Goal: Information Seeking & Learning: Learn about a topic

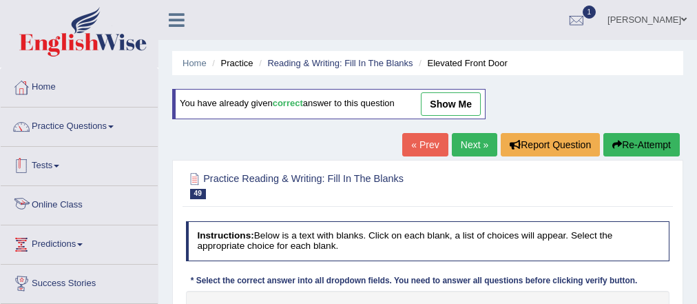
select select "raised"
select select "unwanted"
select select "match"
click at [85, 125] on link "Practice Questions" at bounding box center [79, 124] width 157 height 34
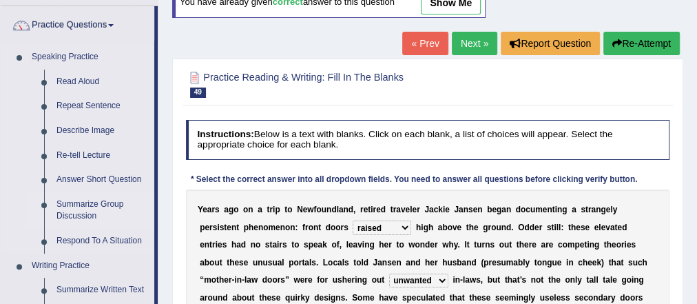
scroll to position [275, 0]
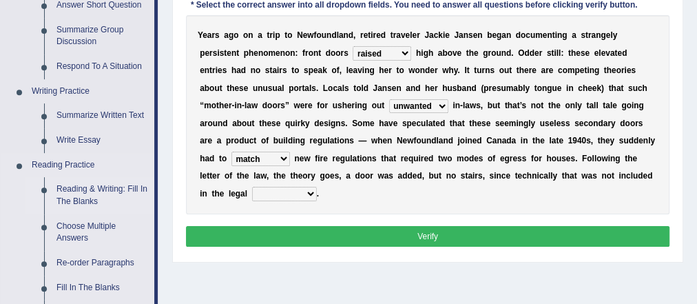
click at [98, 187] on link "Reading & Writing: Fill In The Blanks" at bounding box center [102, 195] width 104 height 36
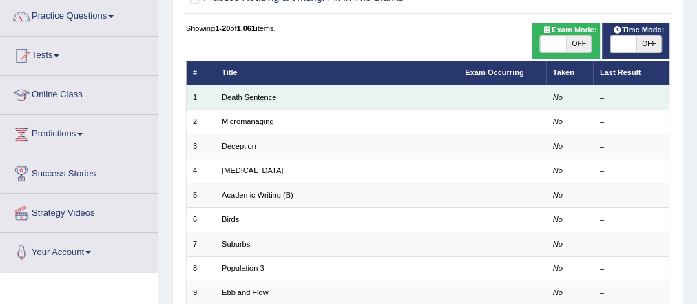
click at [257, 94] on link "Death Sentence" at bounding box center [249, 97] width 54 height 8
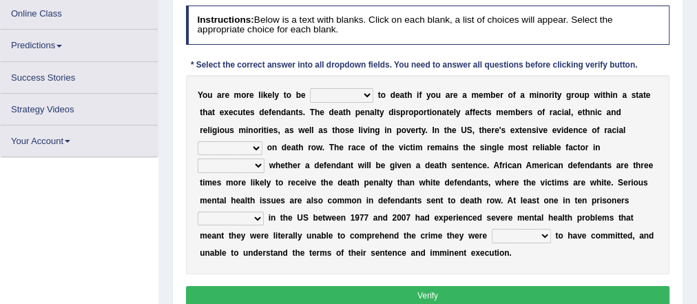
scroll to position [191, 0]
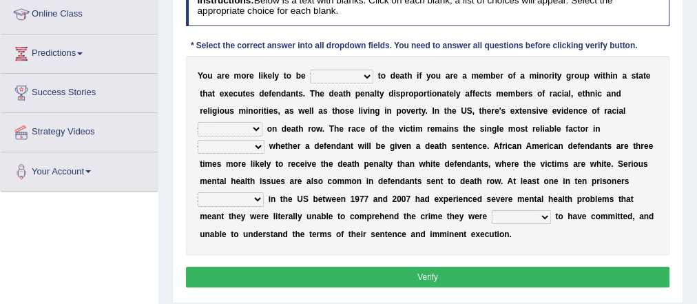
click at [344, 66] on div "Y o u a r e m o r e l i k e l y t o b e penalized blamed complained sentenced t…" at bounding box center [428, 155] width 484 height 199
click at [344, 73] on select "penalized blamed complained sentenced" at bounding box center [341, 77] width 63 height 14
select select "complained"
click at [310, 70] on select "penalized blamed complained sentenced" at bounding box center [341, 77] width 63 height 14
click at [227, 128] on select "bias equality appearance background" at bounding box center [230, 129] width 65 height 14
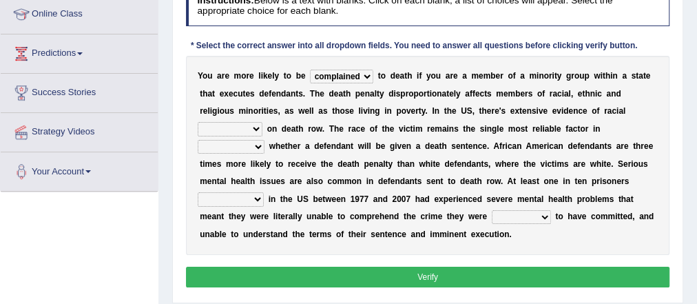
select select "bias"
click at [198, 122] on select "bias equality appearance background" at bounding box center [230, 129] width 65 height 14
click at [238, 147] on select "determining adjoining undermining examining" at bounding box center [231, 147] width 67 height 14
select select "determining"
click at [198, 140] on select "determining adjoining undermining examining" at bounding box center [231, 147] width 67 height 14
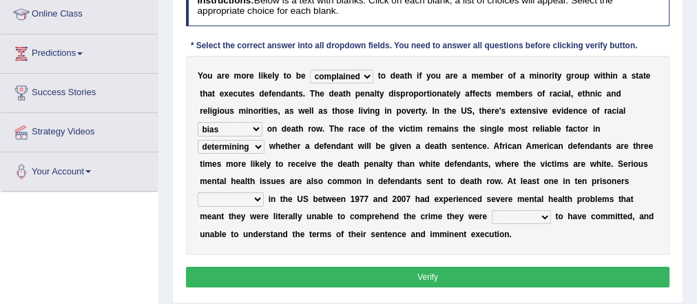
click at [218, 194] on select "electrocuted persecuted executed captured" at bounding box center [231, 199] width 66 height 14
select select "captured"
click at [198, 192] on select "electrocuted persecuted executed captured" at bounding box center [231, 199] width 66 height 14
click at [506, 215] on select "alleged acclaimed persuaded claimed" at bounding box center [521, 217] width 59 height 14
select select "claimed"
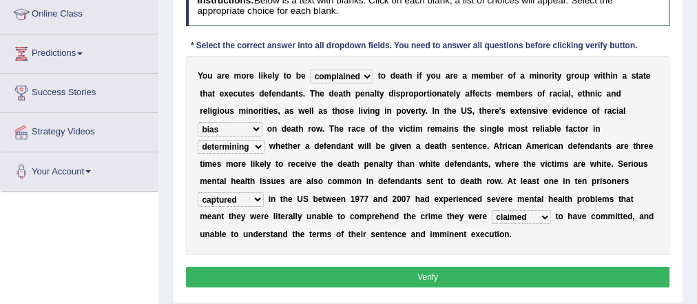
click at [492, 210] on select "alleged acclaimed persuaded claimed" at bounding box center [521, 217] width 59 height 14
click at [470, 263] on div "Instructions: Below is a text with blanks. Click on each blank, a list of choic…" at bounding box center [427, 138] width 490 height 315
click at [515, 204] on div "Y o u a r e m o r e l i k e l y t o b e penalized blamed complained sentenced t…" at bounding box center [428, 155] width 484 height 199
click at [514, 221] on select "alleged acclaimed persuaded claimed" at bounding box center [521, 217] width 59 height 14
click at [492, 210] on select "alleged acclaimed persuaded claimed" at bounding box center [521, 217] width 59 height 14
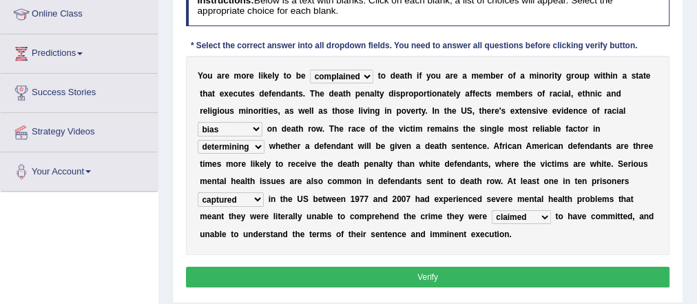
click at [461, 285] on div "Instructions: Below is a text with blanks. Click on each blank, a list of choic…" at bounding box center [427, 138] width 490 height 315
click at [456, 274] on button "Verify" at bounding box center [428, 276] width 484 height 20
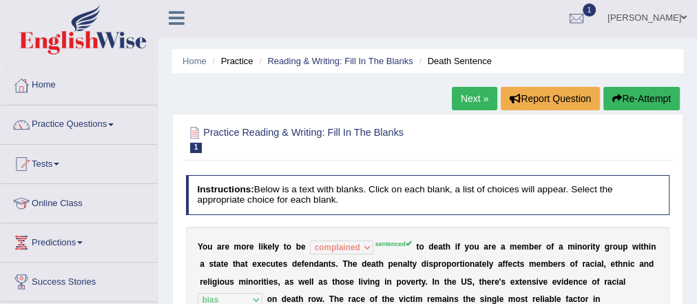
scroll to position [0, 0]
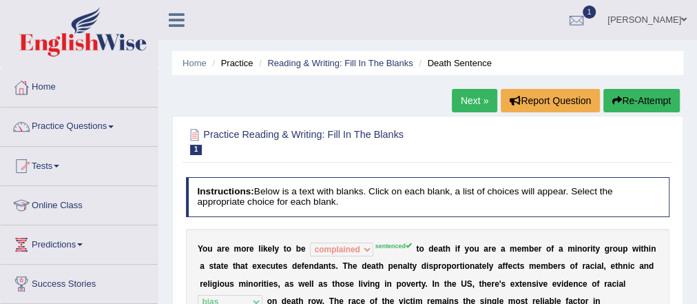
click at [470, 102] on link "Next »" at bounding box center [474, 100] width 45 height 23
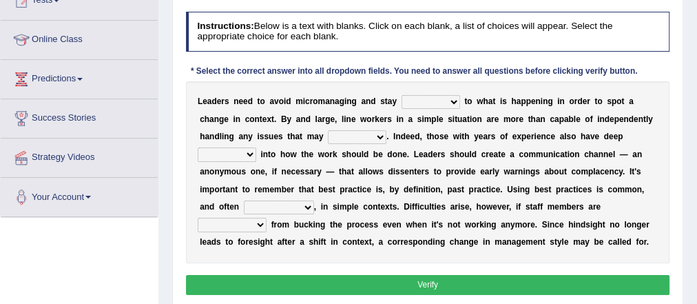
click at [417, 101] on select "complied connected precise concise" at bounding box center [430, 102] width 59 height 14
select select "precise"
click at [401, 95] on select "complied connected precise concise" at bounding box center [430, 102] width 59 height 14
click at [356, 138] on select "apprise rise encounter arise" at bounding box center [357, 137] width 59 height 14
select select "rise"
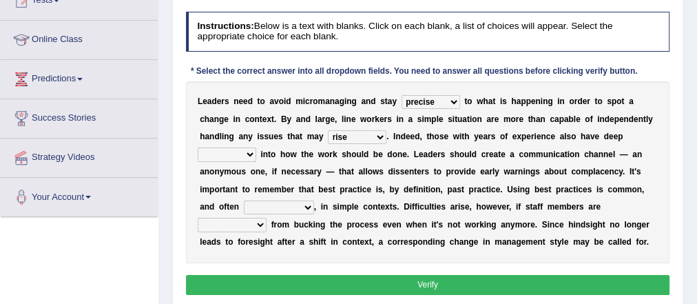
click at [328, 130] on select "apprise rise encounter arise" at bounding box center [357, 137] width 59 height 14
click at [224, 155] on select "incursion insight indignity indication" at bounding box center [227, 154] width 59 height 14
select select "insight"
click at [198, 147] on select "incursion insight indignity indication" at bounding box center [227, 154] width 59 height 14
click at [276, 200] on select "inappropriate apprehensive appropriate forbidden" at bounding box center [279, 207] width 70 height 14
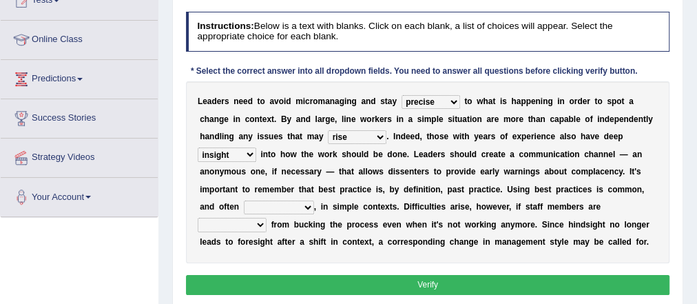
select select "appropriate"
click at [244, 200] on select "inappropriate apprehensive appropriate forbidden" at bounding box center [279, 207] width 70 height 14
click at [220, 220] on select "disarranged disinclined discouraged disintegrated" at bounding box center [232, 225] width 69 height 14
select select "discouraged"
click at [198, 218] on select "disarranged disinclined discouraged disintegrated" at bounding box center [232, 225] width 69 height 14
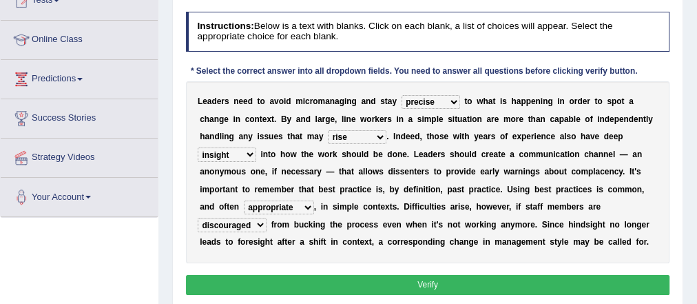
click at [397, 289] on button "Verify" at bounding box center [428, 285] width 484 height 20
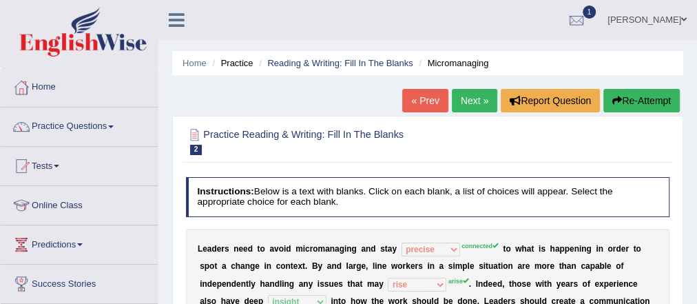
click at [466, 107] on link "Next »" at bounding box center [474, 100] width 45 height 23
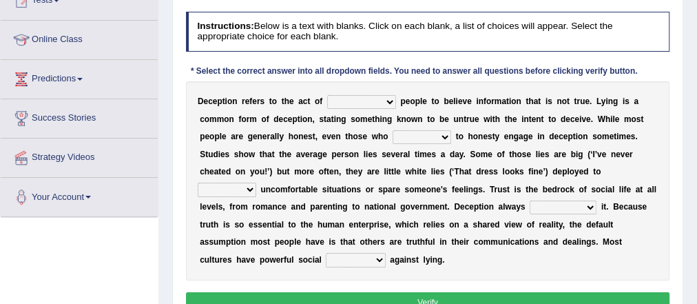
scroll to position [220, 0]
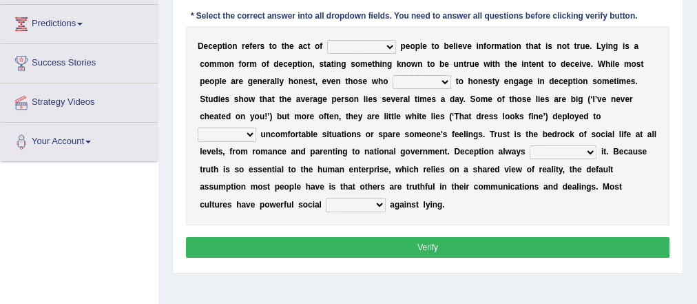
click at [353, 49] on select "discouraging forbidding detecting encouraging" at bounding box center [361, 47] width 69 height 14
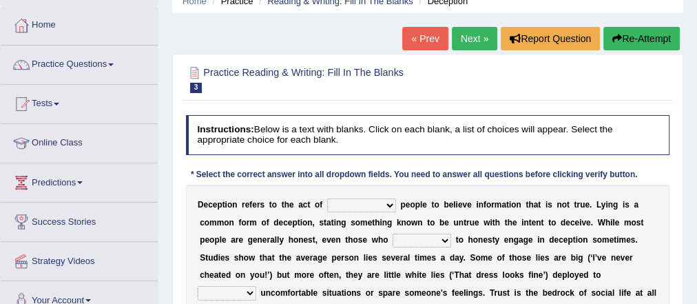
scroll to position [0, 0]
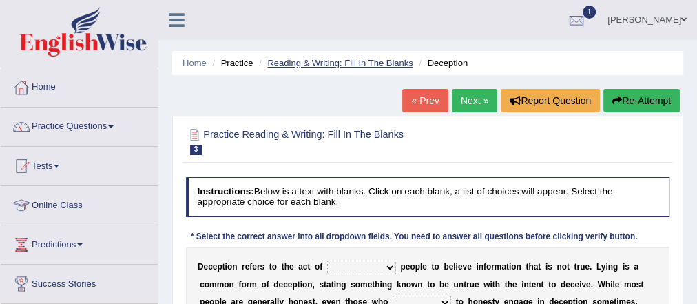
click at [295, 60] on link "Reading & Writing: Fill In The Blanks" at bounding box center [339, 63] width 145 height 10
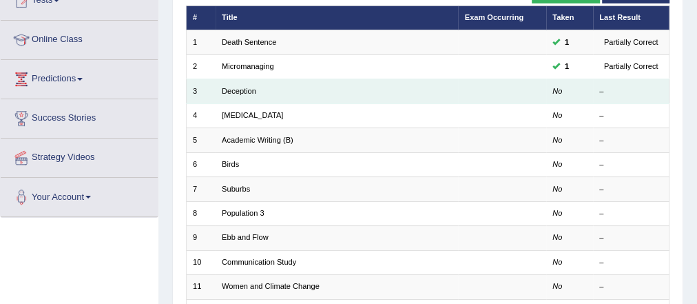
click at [241, 81] on td "Deception" at bounding box center [336, 91] width 243 height 24
click at [241, 90] on link "Deception" at bounding box center [239, 91] width 34 height 8
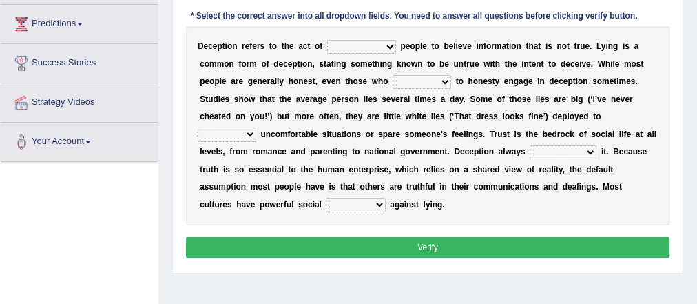
click at [364, 52] on select "discouraging forbidding detecting encouraging" at bounding box center [361, 47] width 69 height 14
select select "encouraging"
click at [327, 40] on select "discouraging forbidding detecting encouraging" at bounding box center [361, 47] width 69 height 14
click at [423, 75] on select "describe prescribe inscribe subscribe" at bounding box center [421, 82] width 59 height 14
select select "describe"
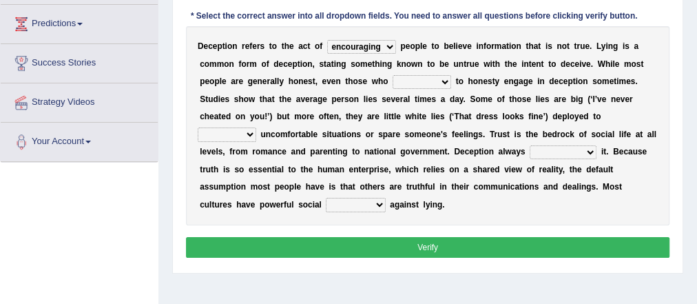
click at [392, 75] on select "describe prescribe inscribe subscribe" at bounding box center [421, 82] width 59 height 14
click at [232, 122] on div "D e c e p t i o n r e f e r s t o t h e a c t o f discouraging forbidding detec…" at bounding box center [428, 125] width 484 height 199
click at [238, 133] on select "contest illuminate disguise avoid" at bounding box center [227, 134] width 59 height 14
select select "disguise"
click at [198, 127] on select "contest illuminate disguise avoid" at bounding box center [227, 134] width 59 height 14
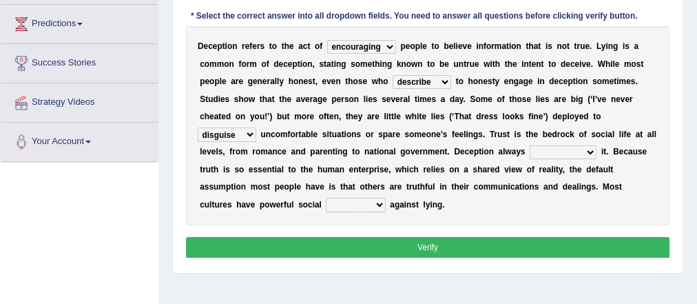
click at [564, 154] on select "undermines underscores undertakes underwrites" at bounding box center [562, 152] width 67 height 14
select select "undermines"
click at [529, 145] on select "undermines underscores undertakes underwrites" at bounding box center [562, 152] width 67 height 14
click at [326, 209] on select "ejections sanctions fractions inductions" at bounding box center [355, 205] width 59 height 14
select select "sanctions"
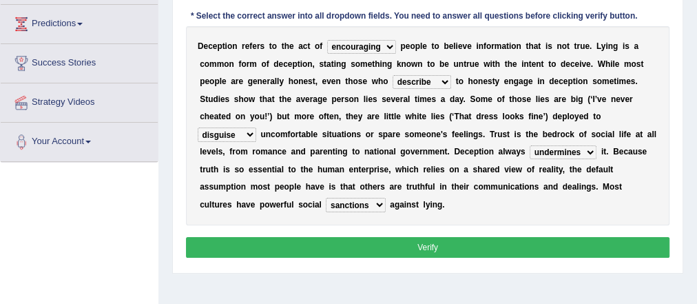
click at [326, 198] on select "ejections sanctions fractions inductions" at bounding box center [355, 205] width 59 height 14
click at [439, 251] on button "Verify" at bounding box center [428, 247] width 484 height 20
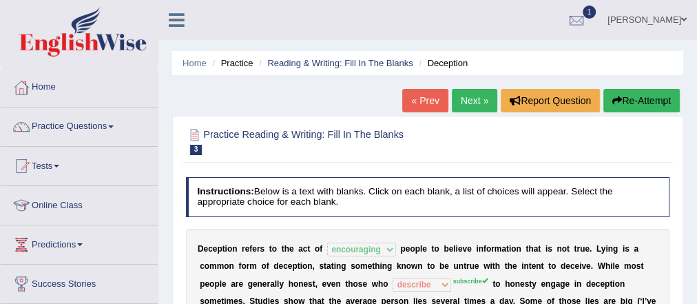
click at [454, 94] on link "Next »" at bounding box center [474, 100] width 45 height 23
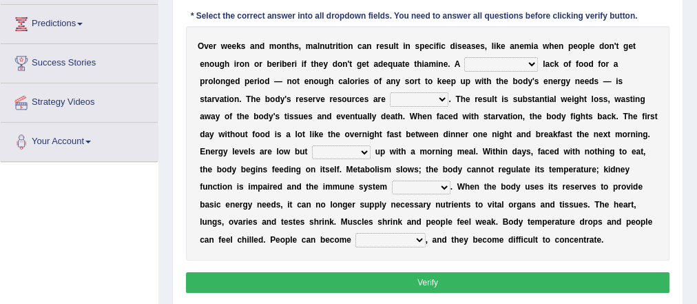
click at [490, 59] on select "severe distinguishing proper distinctive" at bounding box center [501, 64] width 74 height 14
select select "severe"
click at [464, 57] on select "severe distinguishing proper distinctive" at bounding box center [501, 64] width 74 height 14
click at [432, 98] on select "obsoleted depleted pelleted deleted" at bounding box center [419, 99] width 59 height 14
select select "depleted"
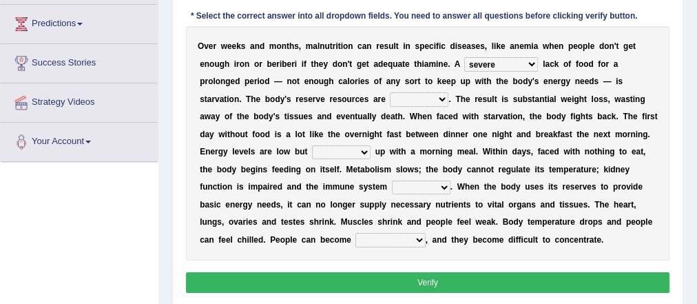
click at [390, 92] on select "obsoleted depleted pelleted deleted" at bounding box center [419, 99] width 59 height 14
click at [315, 145] on select "feed come chill pick" at bounding box center [341, 152] width 59 height 14
select select "pick"
click at [312, 145] on select "feed come chill pick" at bounding box center [341, 152] width 59 height 14
click at [425, 182] on select "deepens deafens weakens surpasses" at bounding box center [421, 187] width 59 height 14
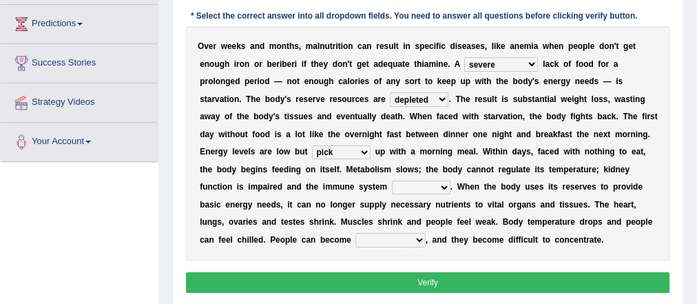
select select "weakens"
click at [392, 180] on select "deepens deafens weakens surpasses" at bounding box center [421, 187] width 59 height 14
click at [406, 242] on select "irritable commutable indisputable transportable" at bounding box center [390, 240] width 70 height 14
select select "irritable"
click at [355, 233] on select "irritable commutable indisputable transportable" at bounding box center [390, 240] width 70 height 14
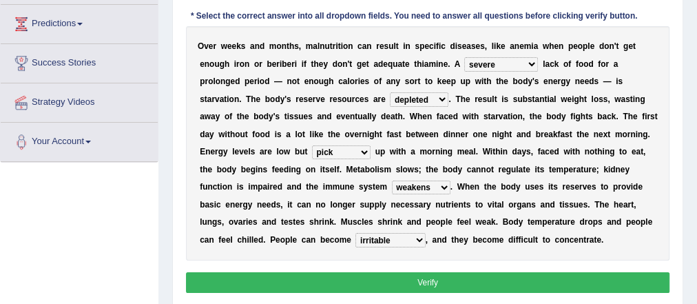
click at [396, 277] on button "Verify" at bounding box center [428, 282] width 484 height 20
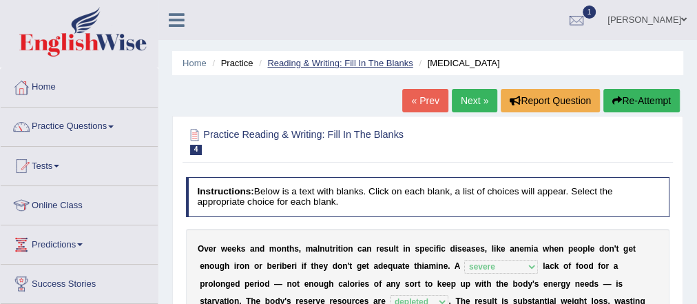
click at [330, 67] on link "Reading & Writing: Fill In The Blanks" at bounding box center [339, 63] width 145 height 10
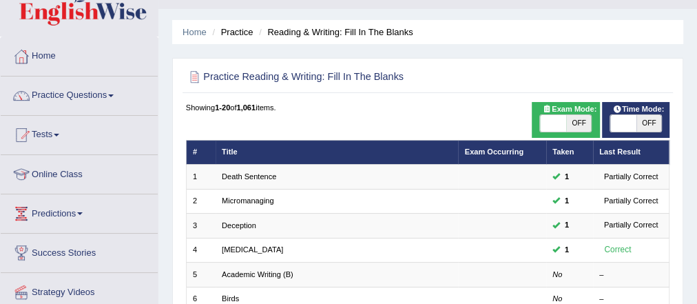
scroll to position [55, 0]
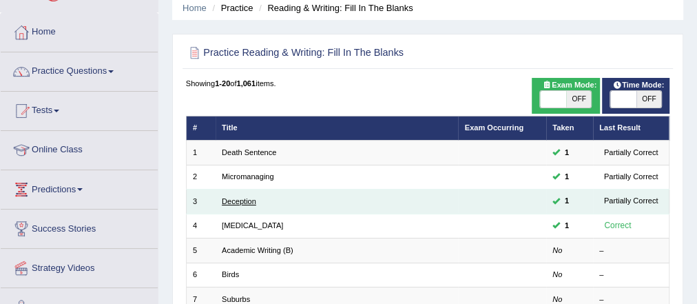
click at [252, 199] on link "Deception" at bounding box center [239, 201] width 34 height 8
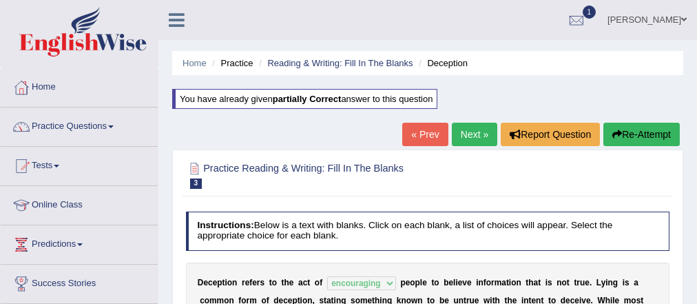
select select "encouraging"
select select "describe"
select select "disguise"
select select "undermines"
select select "sanctions"
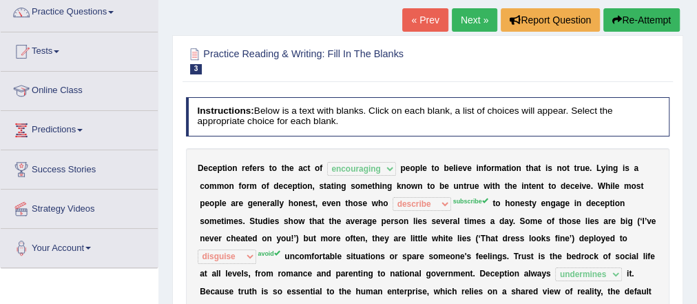
scroll to position [55, 0]
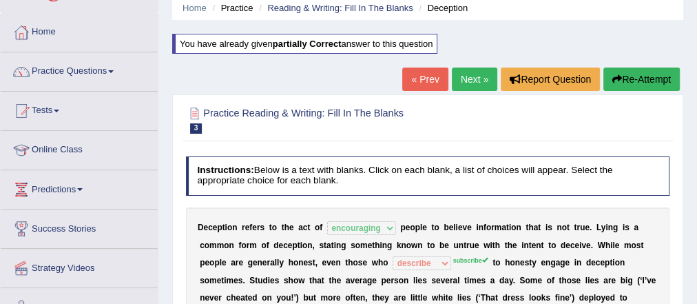
click at [626, 82] on button "Re-Attempt" at bounding box center [641, 78] width 76 height 23
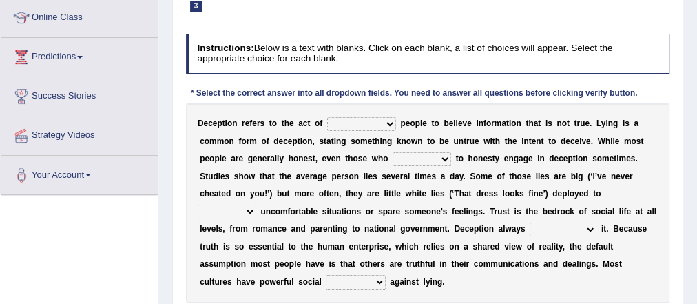
scroll to position [236, 0]
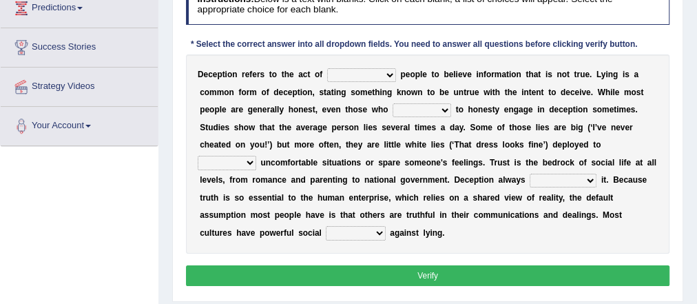
click at [370, 74] on select "discouraging forbidding detecting encouraging" at bounding box center [361, 75] width 69 height 14
select select "encouraging"
click at [327, 68] on select "discouraging forbidding detecting encouraging" at bounding box center [361, 75] width 69 height 14
drag, startPoint x: 435, startPoint y: 106, endPoint x: 431, endPoint y: 112, distance: 7.4
click at [435, 106] on select "describe prescribe inscribe subscribe" at bounding box center [421, 110] width 59 height 14
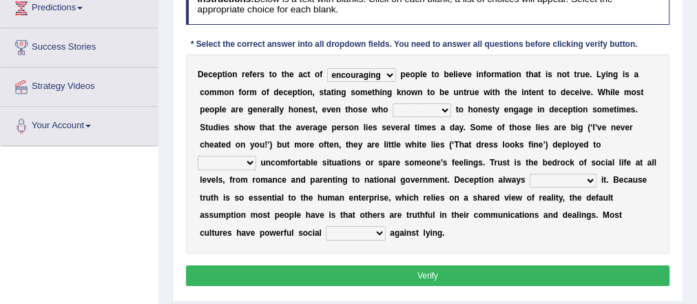
select select "subscribe"
click at [392, 103] on select "describe prescribe inscribe subscribe" at bounding box center [421, 110] width 59 height 14
click at [227, 157] on select "contest illuminate disguise avoid" at bounding box center [227, 163] width 59 height 14
select select "avoid"
click at [198, 156] on select "contest illuminate disguise avoid" at bounding box center [227, 163] width 59 height 14
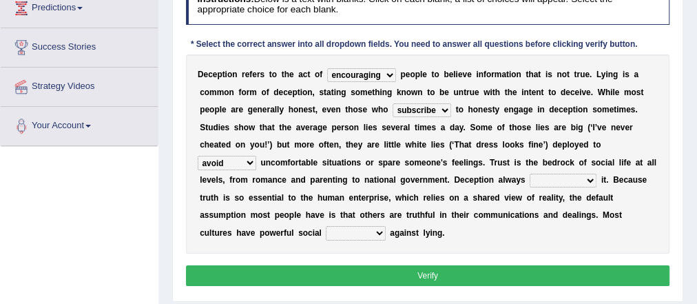
click at [567, 178] on select "undermines underscores undertakes underwrites" at bounding box center [562, 180] width 67 height 14
click at [330, 228] on select "ejections sanctions fractions inductions" at bounding box center [355, 233] width 59 height 14
select select "sanctions"
click at [326, 226] on select "ejections sanctions fractions inductions" at bounding box center [355, 233] width 59 height 14
click at [574, 178] on select "undermines underscores undertakes underwrites" at bounding box center [562, 180] width 67 height 14
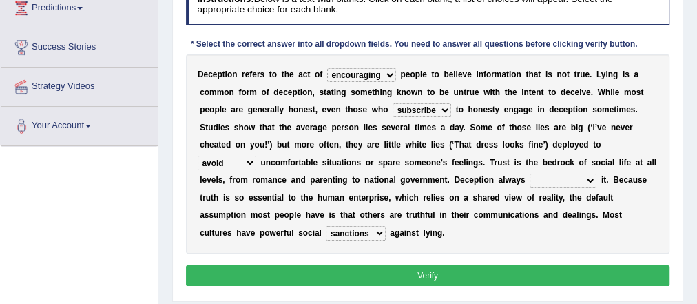
select select "undertakes"
click at [529, 173] on select "undermines underscores undertakes underwrites" at bounding box center [562, 180] width 67 height 14
click at [421, 275] on button "Verify" at bounding box center [428, 275] width 484 height 20
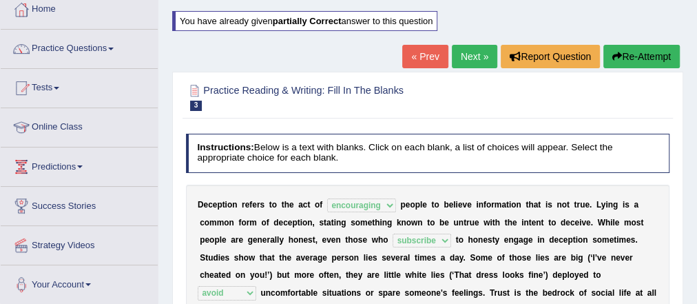
scroll to position [16, 0]
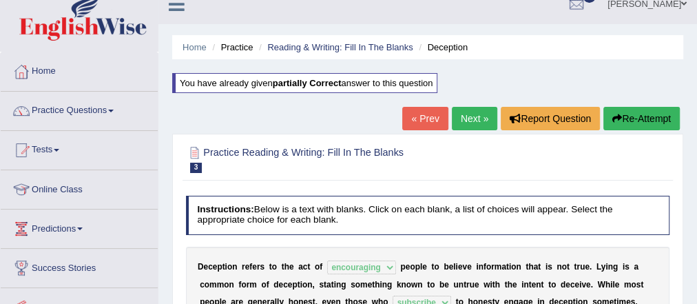
click at [623, 115] on button "Re-Attempt" at bounding box center [641, 118] width 76 height 23
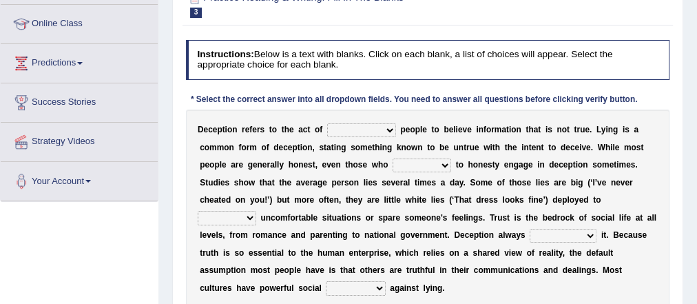
scroll to position [291, 0]
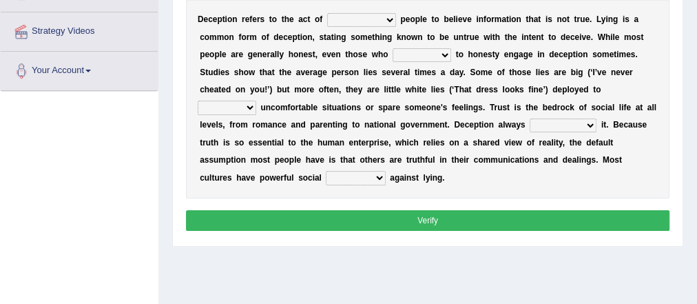
click at [581, 119] on select "undermines underscores undertakes underwrites" at bounding box center [562, 125] width 67 height 14
select select "undermines"
click at [529, 118] on select "undermines underscores undertakes underwrites" at bounding box center [562, 125] width 67 height 14
click at [326, 171] on select "ejections sanctions fractions inductions" at bounding box center [355, 178] width 59 height 14
select select "sanctions"
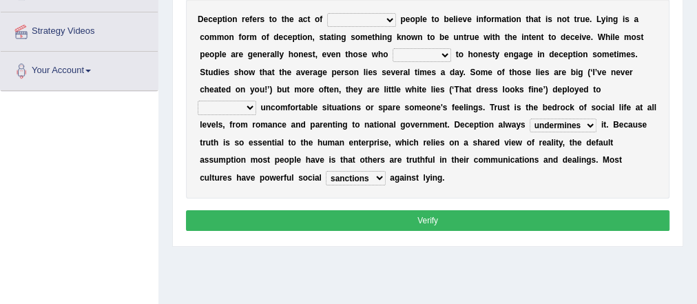
click at [326, 171] on select "ejections sanctions fractions inductions" at bounding box center [355, 178] width 59 height 14
click at [242, 109] on select "contest illuminate disguise avoid" at bounding box center [227, 108] width 59 height 14
select select "avoid"
click at [198, 101] on select "contest illuminate disguise avoid" at bounding box center [227, 108] width 59 height 14
click at [375, 15] on select "discouraging forbidding detecting encouraging" at bounding box center [361, 20] width 69 height 14
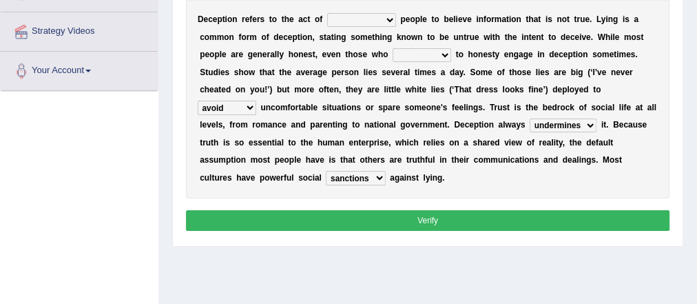
select select "encouraging"
click at [327, 13] on select "discouraging forbidding detecting encouraging" at bounding box center [361, 20] width 69 height 14
click at [423, 50] on select "describe prescribe inscribe subscribe" at bounding box center [421, 55] width 59 height 14
select select "subscribe"
click at [392, 48] on select "describe prescribe inscribe subscribe" at bounding box center [421, 55] width 59 height 14
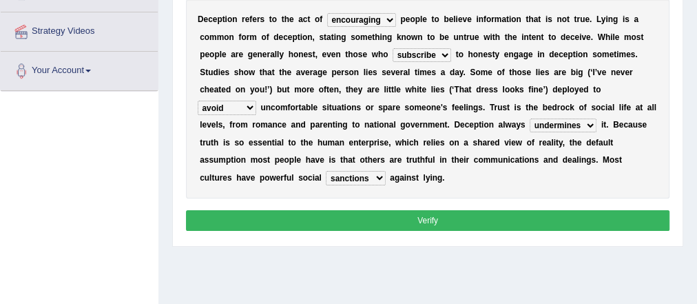
click at [414, 213] on button "Verify" at bounding box center [428, 220] width 484 height 20
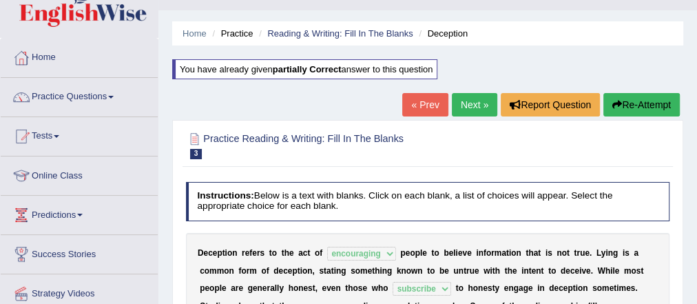
scroll to position [0, 0]
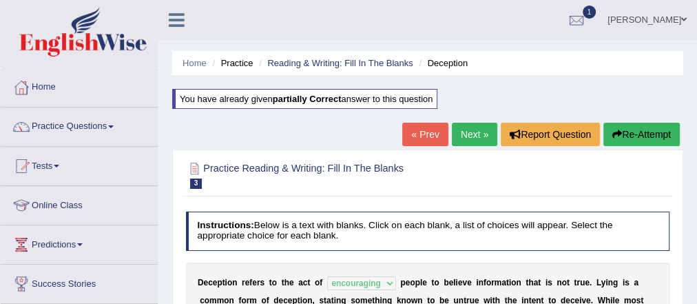
click at [317, 52] on ul "Home Practice Reading & Writing: Fill In The Blanks Deception" at bounding box center [427, 63] width 511 height 24
click at [311, 59] on link "Reading & Writing: Fill In The Blanks" at bounding box center [339, 63] width 145 height 10
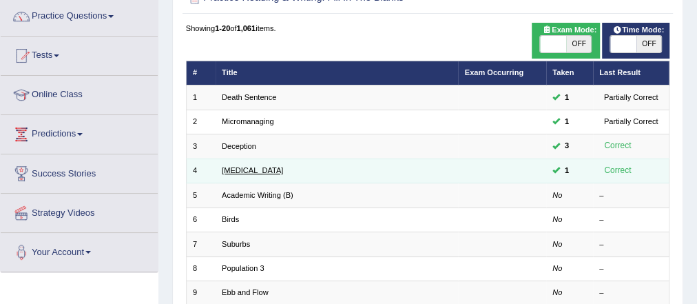
click at [234, 173] on link "[MEDICAL_DATA]" at bounding box center [252, 170] width 61 height 8
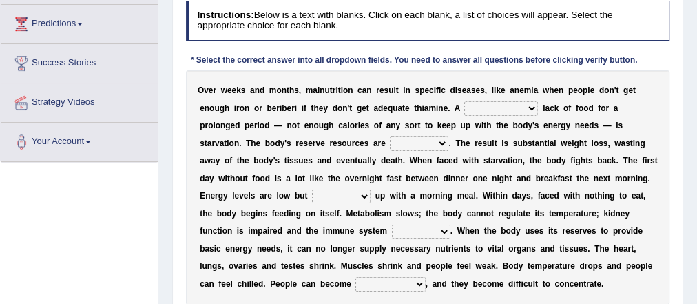
scroll to position [275, 0]
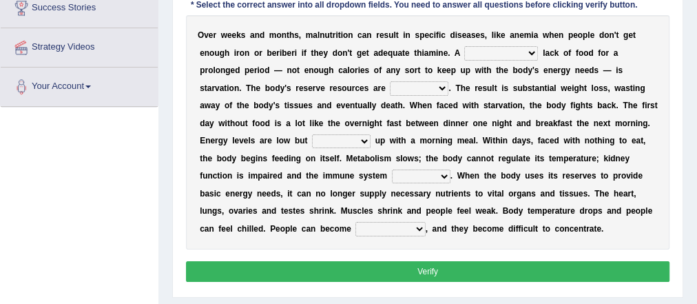
click at [487, 49] on select "severe distinguishing proper distinctive" at bounding box center [501, 53] width 74 height 14
select select "severe"
click at [464, 46] on select "severe distinguishing proper distinctive" at bounding box center [501, 53] width 74 height 14
click at [419, 83] on select "obsoleted depleted pelleted deleted" at bounding box center [419, 88] width 59 height 14
click at [390, 81] on select "obsoleted depleted pelleted deleted" at bounding box center [419, 88] width 59 height 14
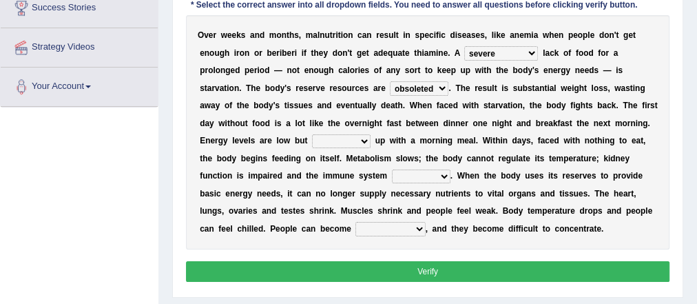
drag, startPoint x: 427, startPoint y: 80, endPoint x: 427, endPoint y: 92, distance: 12.4
click at [427, 81] on select "obsoleted depleted pelleted deleted" at bounding box center [419, 88] width 59 height 14
select select "depleted"
click at [390, 81] on select "obsoleted depleted pelleted deleted" at bounding box center [419, 88] width 59 height 14
click at [326, 130] on div "O v e r w e e k s a n d m o n t h s , m a l n u t r i t i o n c a n r e s u l t…" at bounding box center [428, 132] width 484 height 234
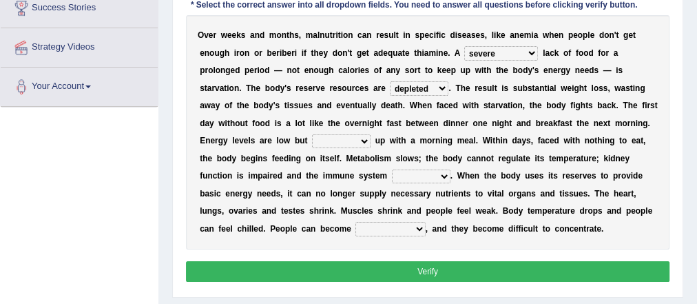
click at [328, 139] on select "feed come chill pick" at bounding box center [341, 141] width 59 height 14
click at [429, 171] on select "deepens deafens weakens surpasses" at bounding box center [421, 176] width 59 height 14
click at [350, 134] on select "feed come chill pick" at bounding box center [341, 141] width 59 height 14
click at [312, 134] on select "feed come chill pick" at bounding box center [341, 141] width 59 height 14
click at [340, 120] on b at bounding box center [342, 123] width 5 height 10
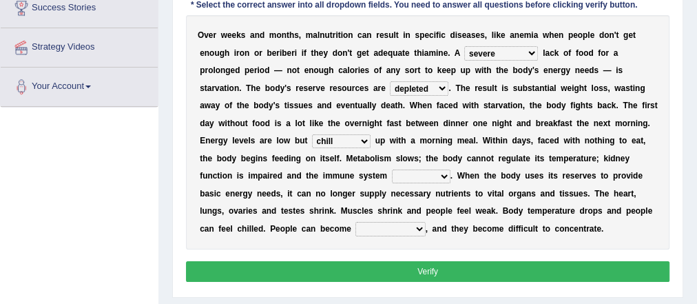
click at [345, 138] on select "feed come chill pick" at bounding box center [341, 141] width 59 height 14
select select "pick"
click at [312, 134] on select "feed come chill pick" at bounding box center [341, 141] width 59 height 14
click at [423, 162] on div "O v e r w e e k s a n d m o n t h s , m a l n u t r i t i o n c a n r e s u l t…" at bounding box center [428, 132] width 484 height 234
click at [423, 169] on select "deepens deafens weakens surpasses" at bounding box center [421, 176] width 59 height 14
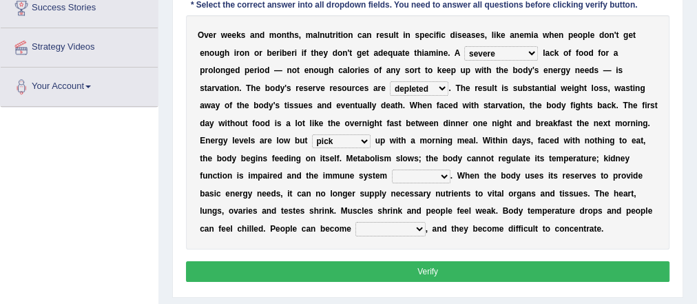
select select "weakens"
click at [392, 169] on select "deepens deafens weakens surpasses" at bounding box center [421, 176] width 59 height 14
click at [339, 218] on div "O v e r w e e k s a n d m o n t h s , m a l n u t r i t i o n c a n r e s u l t…" at bounding box center [428, 132] width 484 height 234
click at [403, 231] on select "irritable commutable indisputable transportable" at bounding box center [390, 229] width 70 height 14
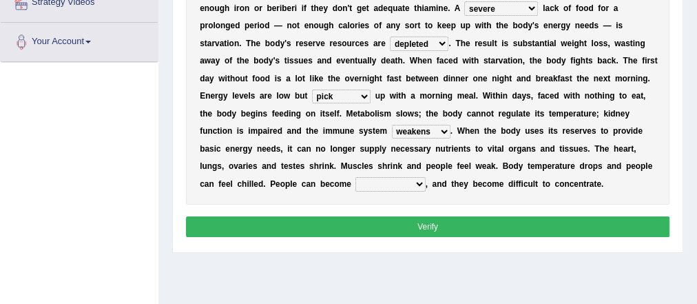
scroll to position [386, 0]
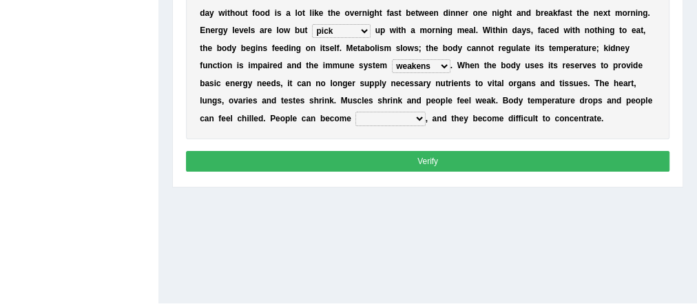
click at [415, 117] on select "irritable commutable indisputable transportable" at bounding box center [390, 119] width 70 height 14
select select "irritable"
click at [355, 112] on select "irritable commutable indisputable transportable" at bounding box center [390, 119] width 70 height 14
click at [425, 160] on button "Verify" at bounding box center [428, 161] width 484 height 20
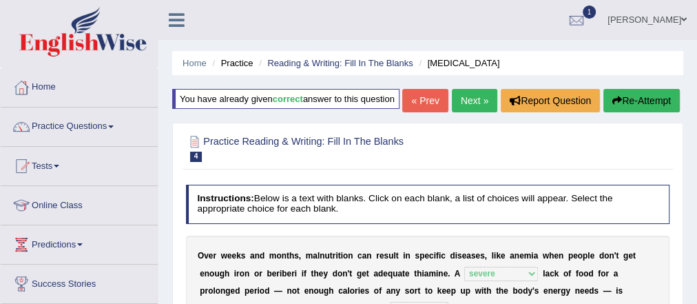
scroll to position [0, 0]
click at [460, 112] on link "Next »" at bounding box center [474, 100] width 45 height 23
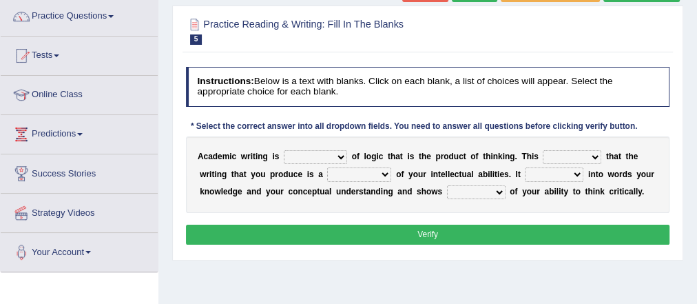
click at [326, 154] on select "expectation entitlement expression exchange" at bounding box center [315, 157] width 63 height 14
select select "expression"
click at [284, 150] on select "expectation entitlement expression exchange" at bounding box center [315, 157] width 63 height 14
click at [567, 154] on select "means questions stipulates answers" at bounding box center [572, 157] width 59 height 14
select select "means"
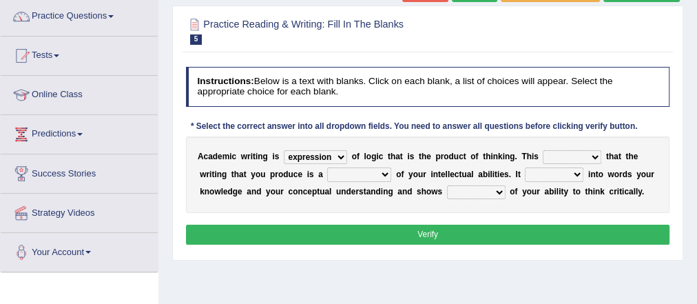
click at [543, 150] on select "means questions stipulates answers" at bounding box center [572, 157] width 59 height 14
click at [367, 167] on select "redundancy mission credit reflection" at bounding box center [359, 174] width 64 height 14
select select "reflection"
click at [327, 167] on select "redundancy mission credit reflection" at bounding box center [359, 174] width 64 height 14
click at [563, 171] on select "enriches shows allows puts" at bounding box center [554, 174] width 59 height 14
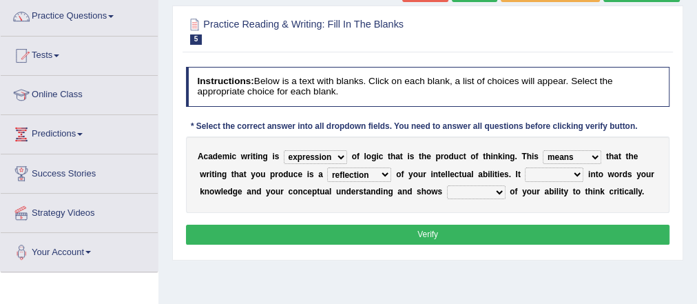
select select "puts"
click at [525, 167] on select "enriches shows allows puts" at bounding box center [554, 174] width 59 height 14
click at [481, 186] on select "hassle excuse capacity evidence" at bounding box center [476, 192] width 59 height 14
select select "capacity"
click at [447, 185] on select "hassle excuse capacity evidence" at bounding box center [476, 192] width 59 height 14
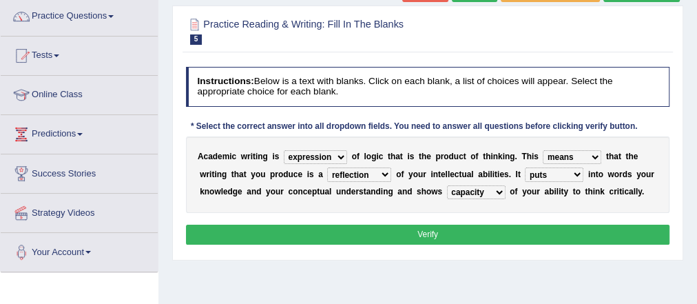
click at [441, 235] on button "Verify" at bounding box center [428, 234] width 484 height 20
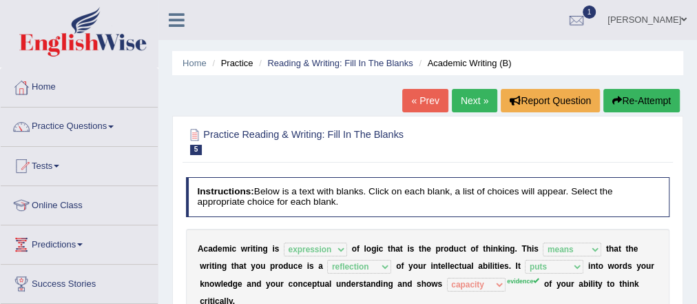
click at [479, 101] on link "Next »" at bounding box center [474, 100] width 45 height 23
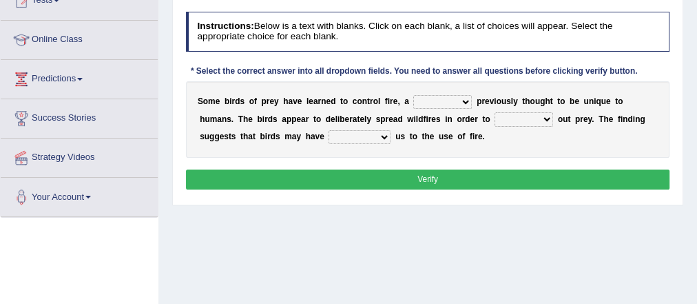
click at [456, 98] on select "question profile tale skill" at bounding box center [442, 102] width 59 height 14
select select "skill"
click at [413, 95] on select "question profile tale skill" at bounding box center [442, 102] width 59 height 14
click at [538, 114] on select "prevent limit span flush" at bounding box center [523, 119] width 59 height 14
select select "prevent"
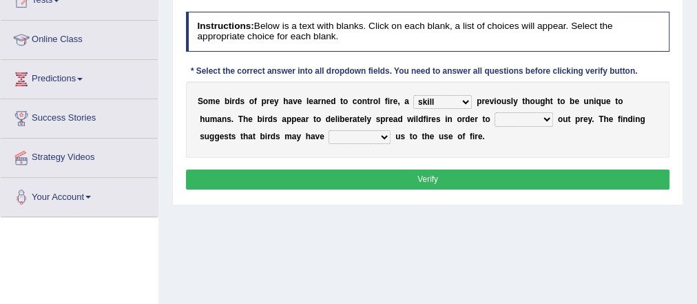
click at [494, 112] on select "prevent limit span flush" at bounding box center [523, 119] width 59 height 14
click at [349, 134] on select "prophesied beaten transmitted forced" at bounding box center [359, 137] width 62 height 14
select select "transmitted"
click at [328, 130] on select "prophesied beaten transmitted forced" at bounding box center [359, 137] width 62 height 14
click at [400, 189] on div "Instructions: Below is a text with blanks. Click on each blank, a list of choic…" at bounding box center [427, 102] width 490 height 193
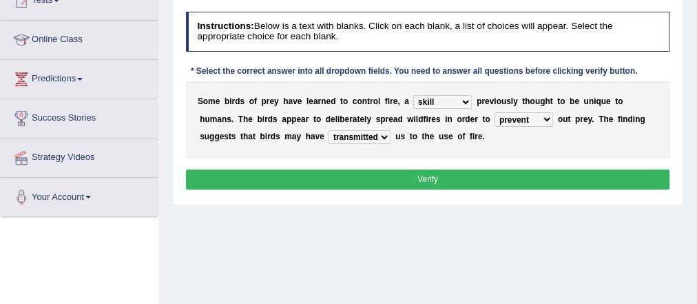
click at [404, 178] on button "Verify" at bounding box center [428, 179] width 484 height 20
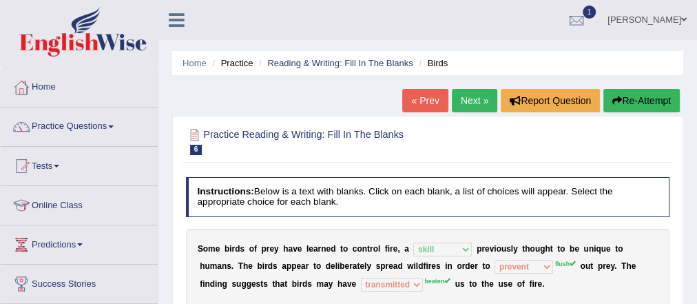
click at [472, 106] on link "Next »" at bounding box center [474, 100] width 45 height 23
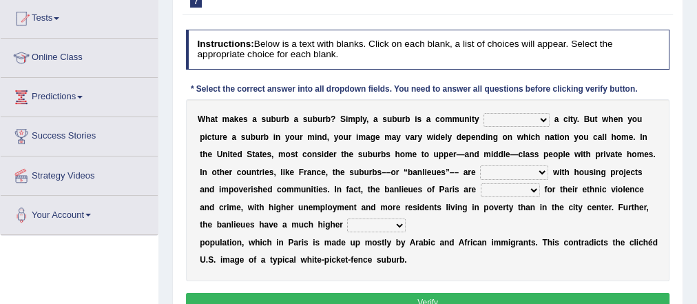
scroll to position [165, 0]
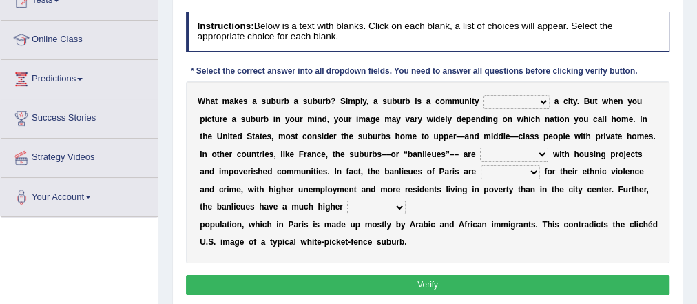
click at [519, 96] on select "lying locating situating surrounding" at bounding box center [516, 102] width 66 height 14
select select "situating"
click at [483, 95] on select "lying locating situating surrounding" at bounding box center [516, 102] width 66 height 14
click at [504, 149] on select "antonymous antibiotic synonymous synthetic" at bounding box center [514, 154] width 68 height 14
select select "antibiotic"
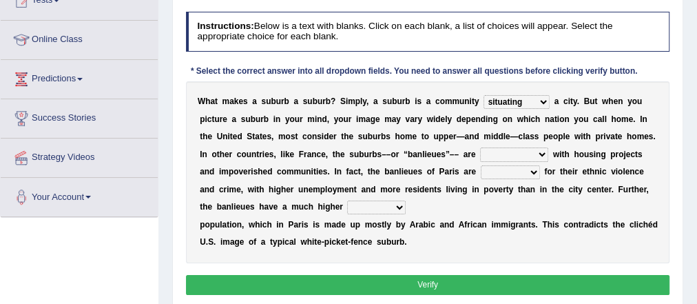
click at [480, 147] on select "antonymous antibiotic synonymous synthetic" at bounding box center [514, 154] width 68 height 14
drag, startPoint x: 364, startPoint y: 204, endPoint x: 375, endPoint y: 184, distance: 22.8
click at [365, 204] on select "local young immigrant senior" at bounding box center [376, 207] width 59 height 14
click at [493, 176] on select "clamorous sensitive famous notorious" at bounding box center [510, 172] width 59 height 14
select select "sensitive"
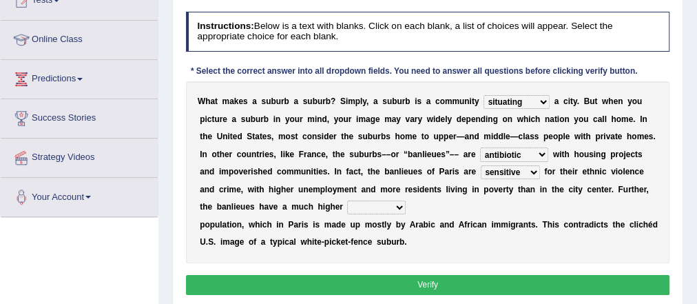
click at [481, 165] on select "clamorous sensitive famous notorious" at bounding box center [510, 172] width 59 height 14
click at [384, 207] on select "local young immigrant senior" at bounding box center [376, 207] width 59 height 14
select select "immigrant"
click at [347, 200] on select "local young immigrant senior" at bounding box center [376, 207] width 59 height 14
click at [425, 275] on button "Verify" at bounding box center [428, 285] width 484 height 20
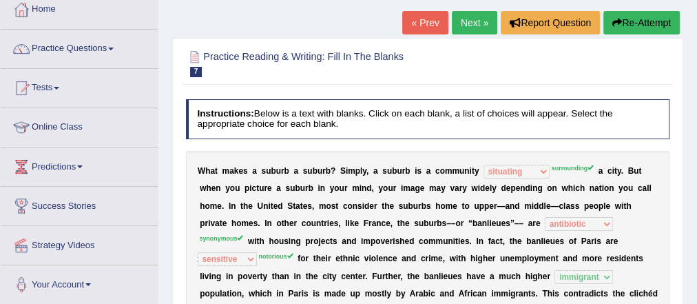
scroll to position [0, 0]
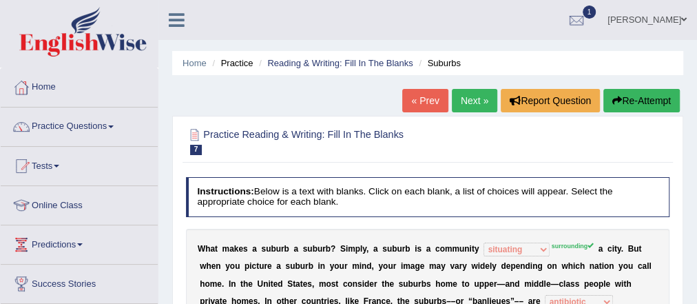
click at [465, 95] on link "Next »" at bounding box center [474, 100] width 45 height 23
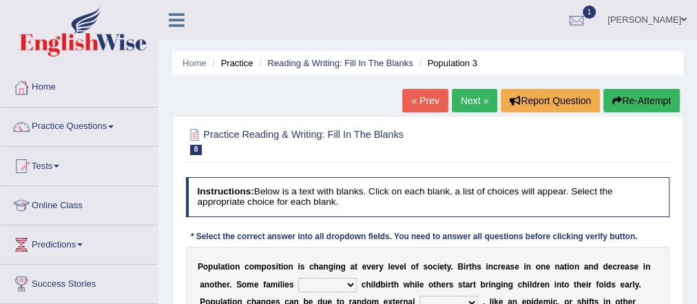
click at [465, 101] on link "Next »" at bounding box center [474, 100] width 45 height 23
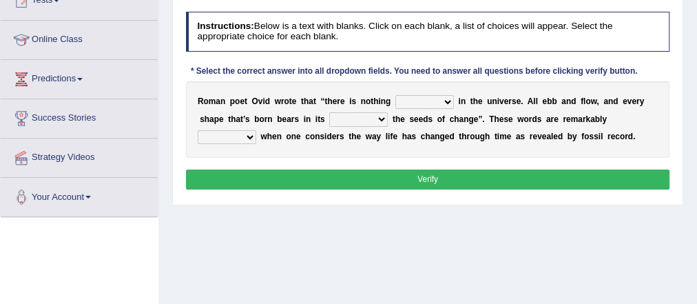
click at [423, 98] on select "orthodox volatile constant cheap" at bounding box center [424, 102] width 59 height 14
select select "constant"
click at [395, 95] on select "orthodox volatile constant cheap" at bounding box center [424, 102] width 59 height 14
click at [353, 119] on select "heart limb womb brain" at bounding box center [358, 119] width 59 height 14
select select "heart"
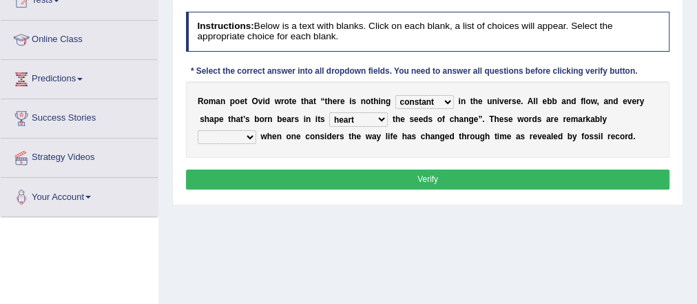
click at [329, 112] on select "heart limb womb brain" at bounding box center [358, 119] width 59 height 14
click at [231, 136] on select "prevalent detached relevant dominant" at bounding box center [227, 137] width 59 height 14
select select "detached"
click at [198, 130] on select "prevalent detached relevant dominant" at bounding box center [227, 137] width 59 height 14
click at [363, 180] on button "Verify" at bounding box center [428, 179] width 484 height 20
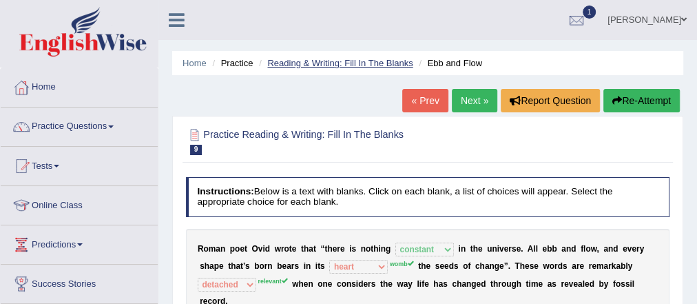
click at [328, 60] on link "Reading & Writing: Fill In The Blanks" at bounding box center [339, 63] width 145 height 10
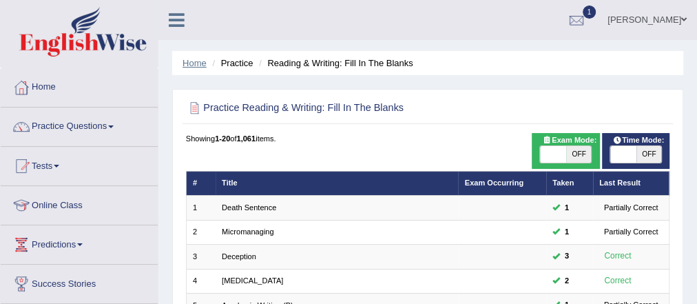
click at [204, 63] on link "Home" at bounding box center [194, 63] width 24 height 10
